Goal: Use online tool/utility: Utilize a website feature to perform a specific function

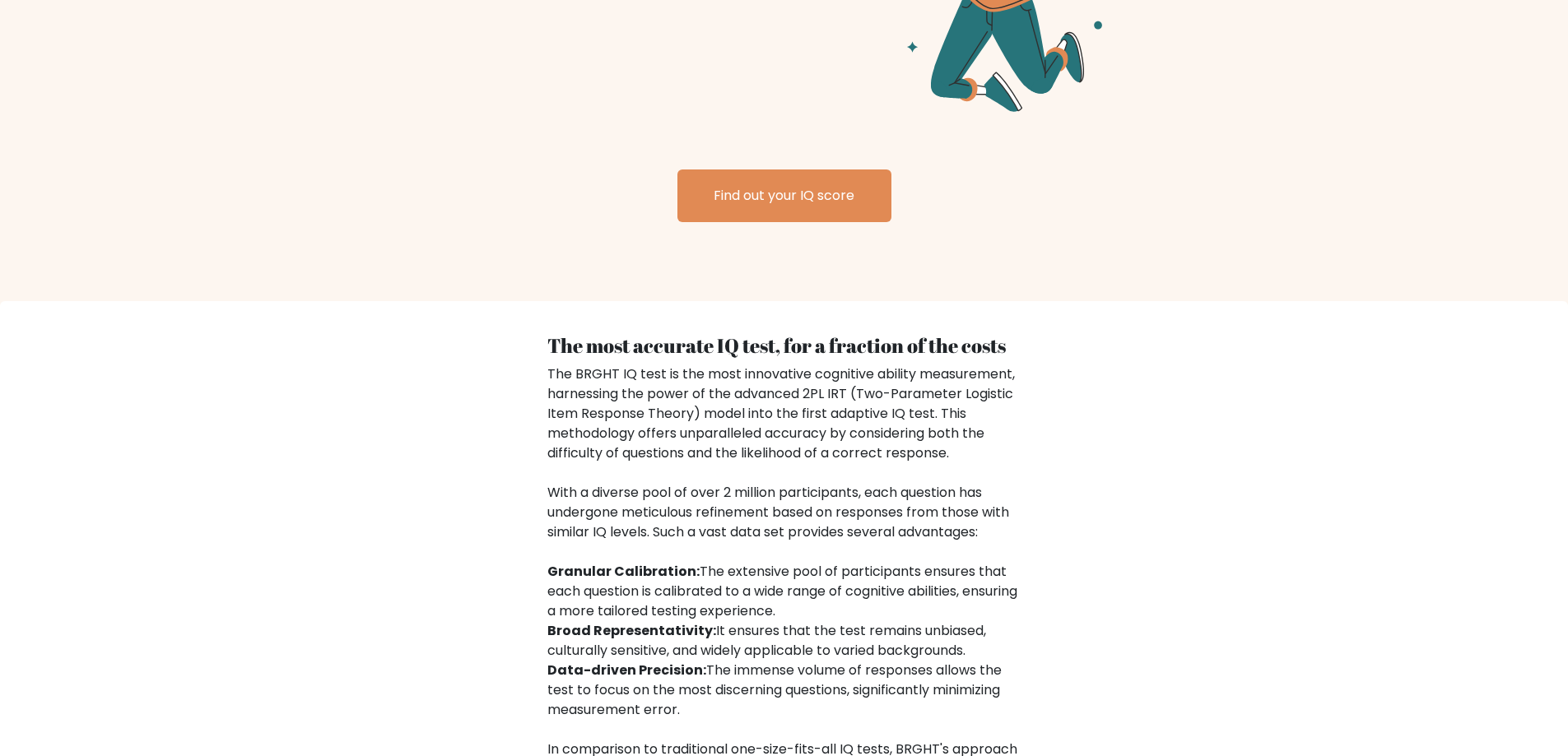
scroll to position [2223, 0]
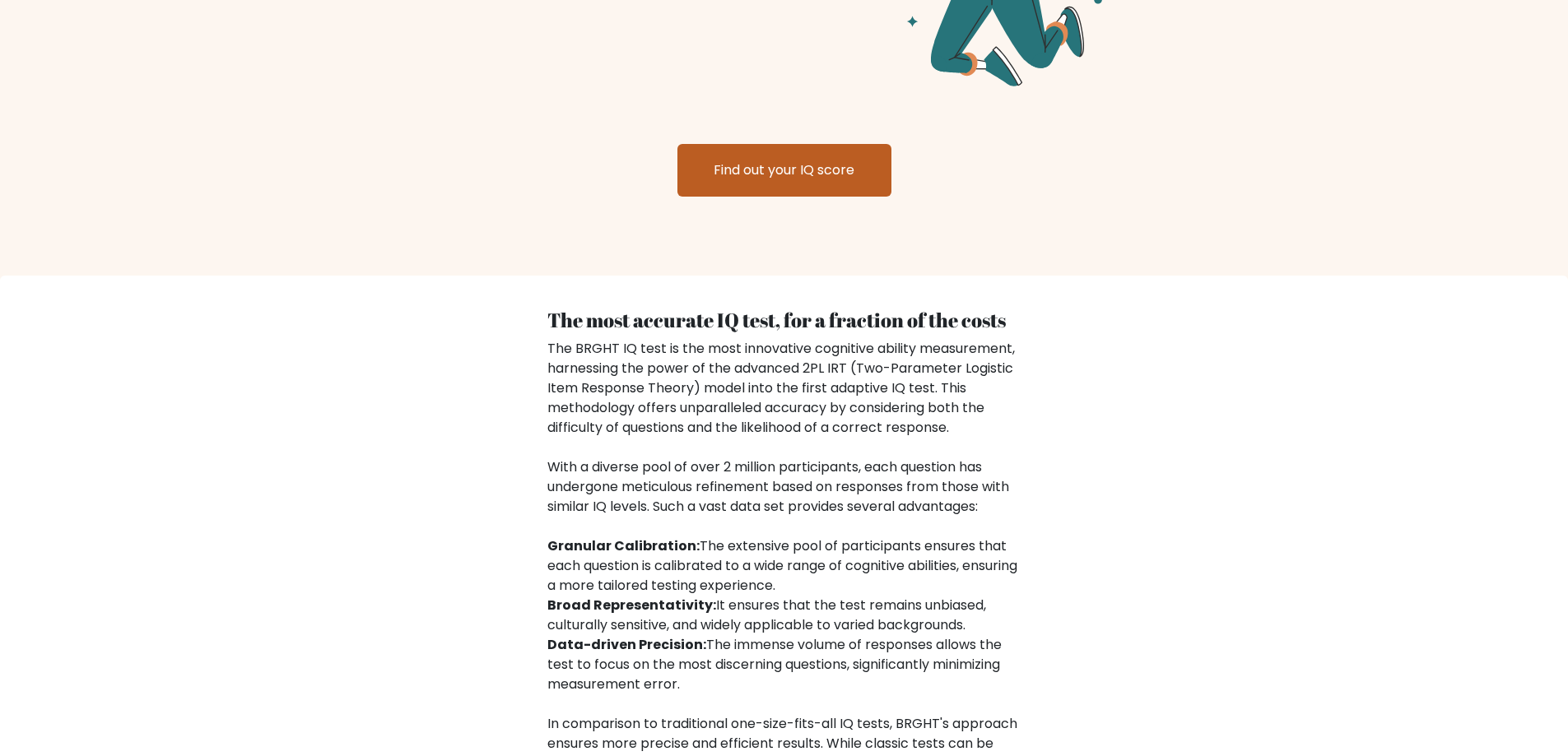
click at [835, 180] on link "Find out your IQ score" at bounding box center [784, 171] width 214 height 53
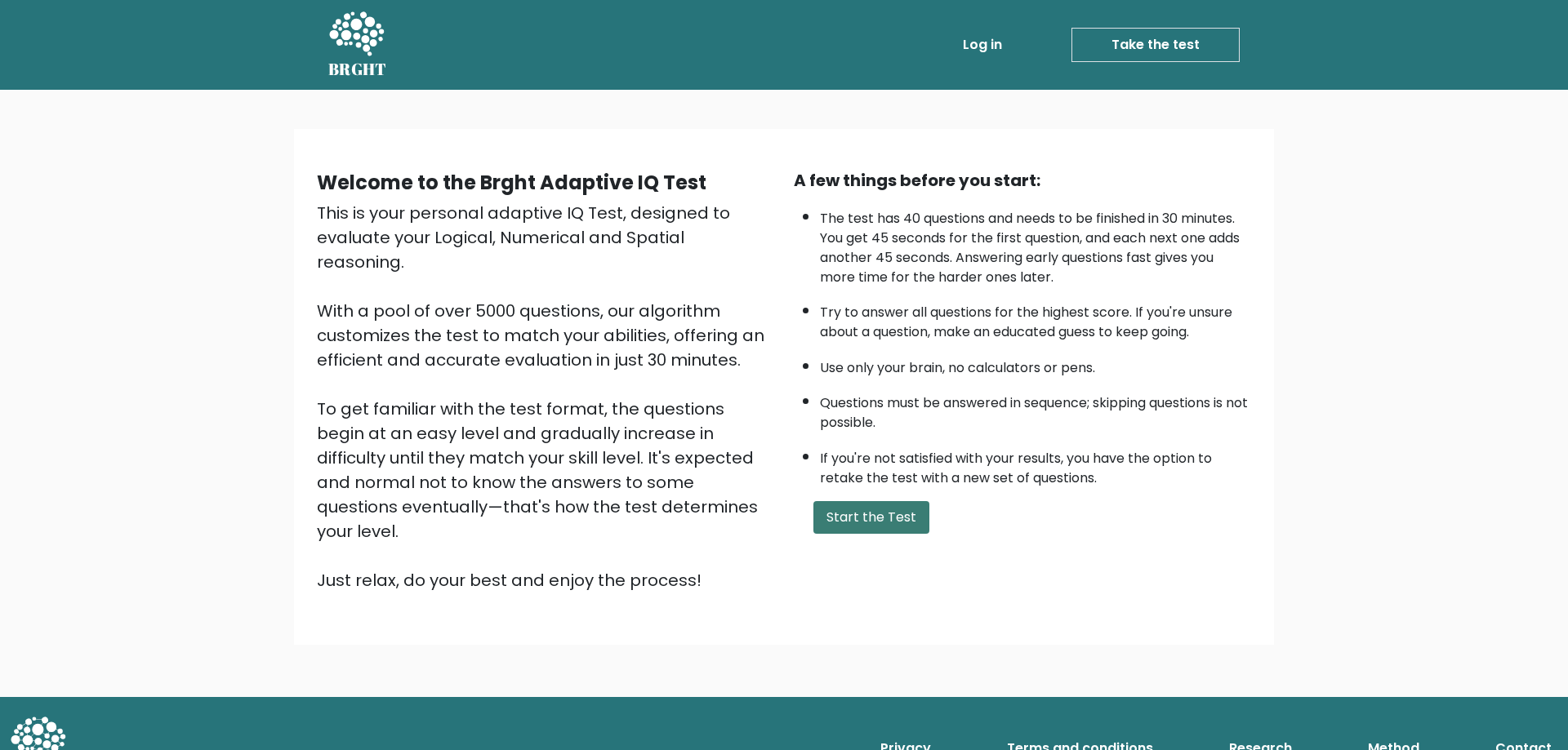
click at [869, 528] on button "Start the Test" at bounding box center [870, 517] width 116 height 33
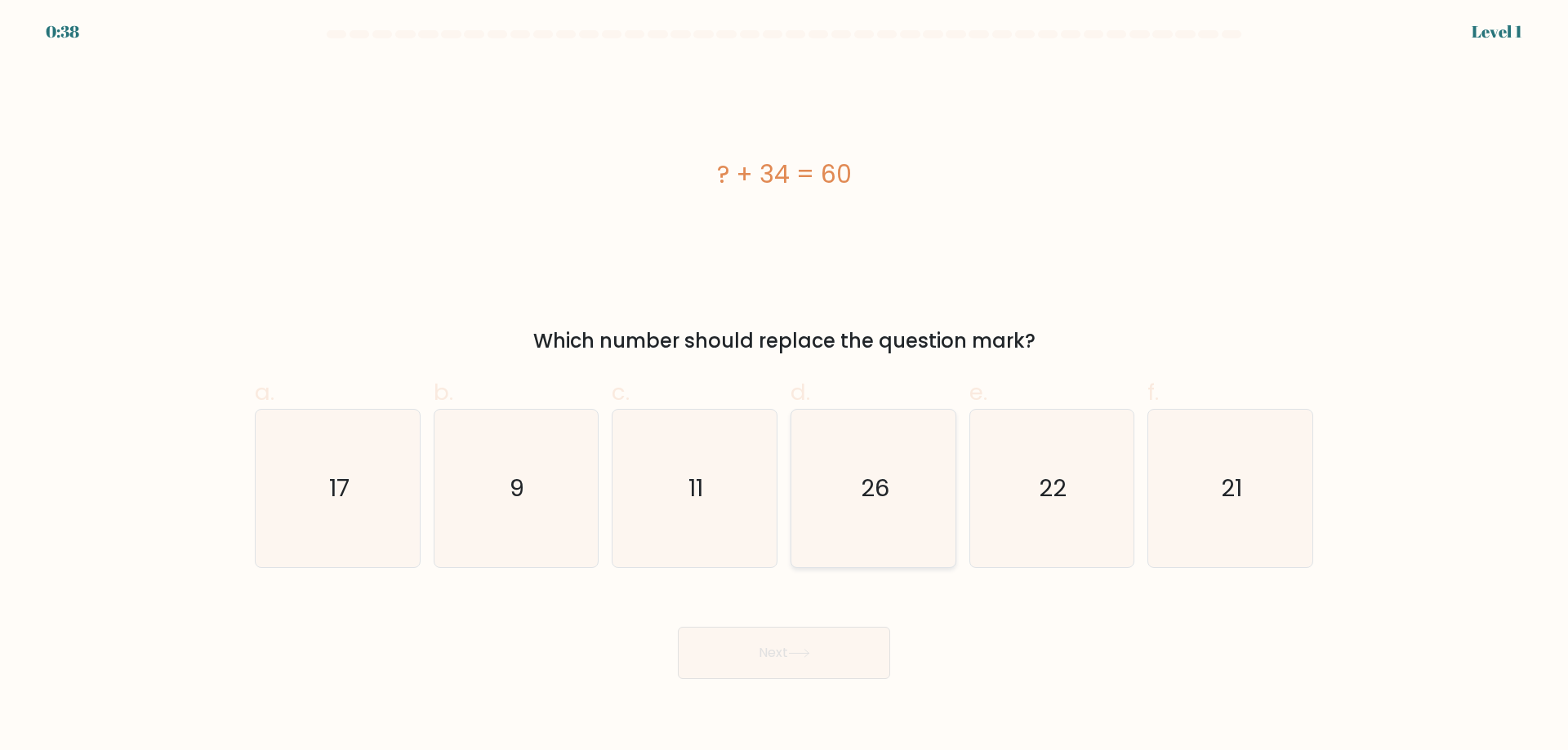
drag, startPoint x: 882, startPoint y: 495, endPoint x: 845, endPoint y: 562, distance: 76.5
click at [882, 496] on text "26" at bounding box center [875, 488] width 28 height 33
click at [785, 386] on input "d. 26" at bounding box center [784, 381] width 1 height 10
radio input "true"
click at [776, 655] on button "Next" at bounding box center [784, 653] width 212 height 53
